Goal: Check status: Check status

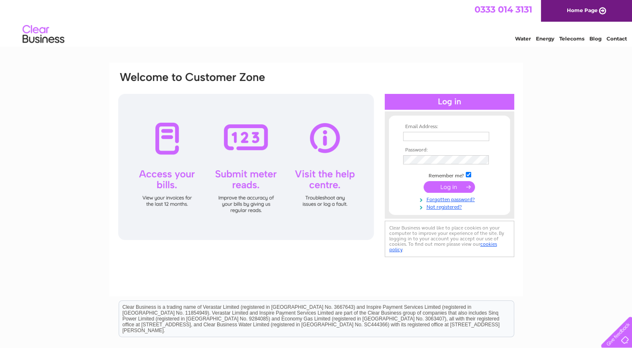
type input "[EMAIL_ADDRESS][DOMAIN_NAME]"
click at [448, 189] on input "submit" at bounding box center [448, 187] width 51 height 12
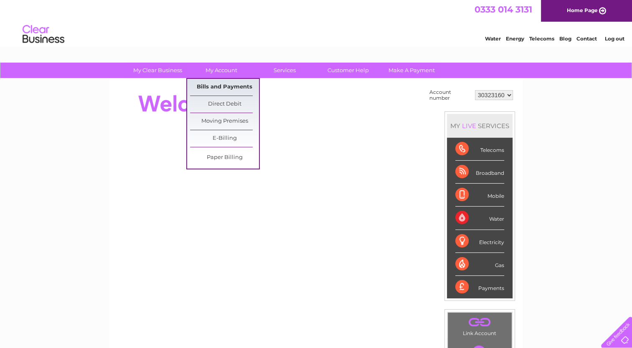
click at [219, 86] on link "Bills and Payments" at bounding box center [224, 87] width 69 height 17
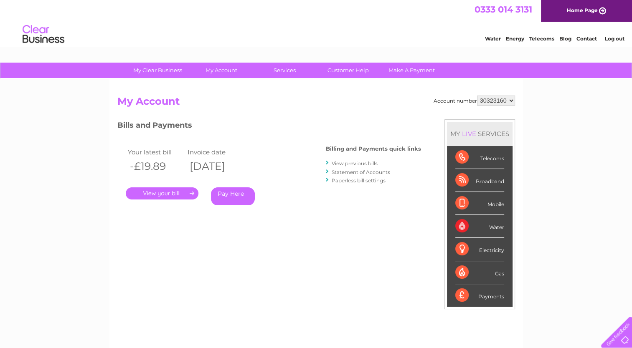
click at [189, 195] on link "." at bounding box center [162, 193] width 73 height 12
